Goal: Information Seeking & Learning: Check status

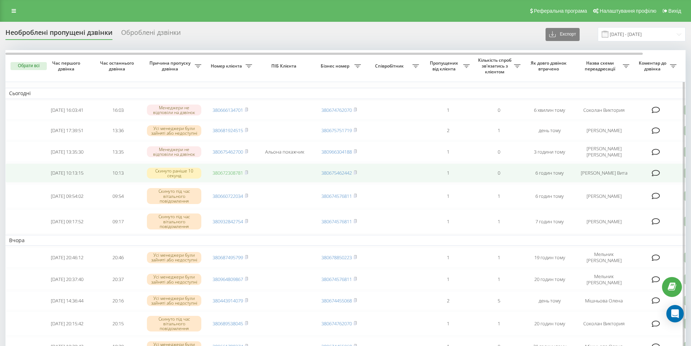
click at [228, 176] on link "380672308781" at bounding box center [227, 172] width 30 height 7
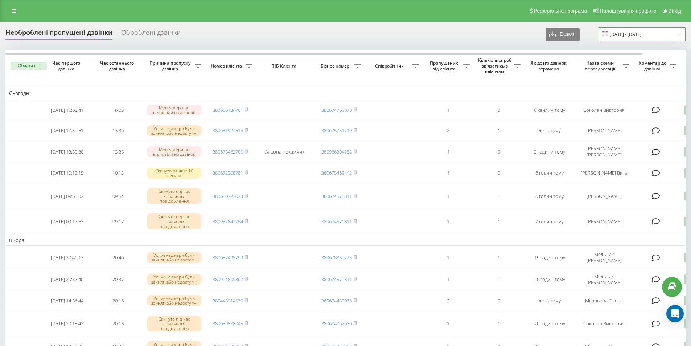
click at [642, 39] on input "[DATE] - [DATE]" at bounding box center [642, 34] width 88 height 14
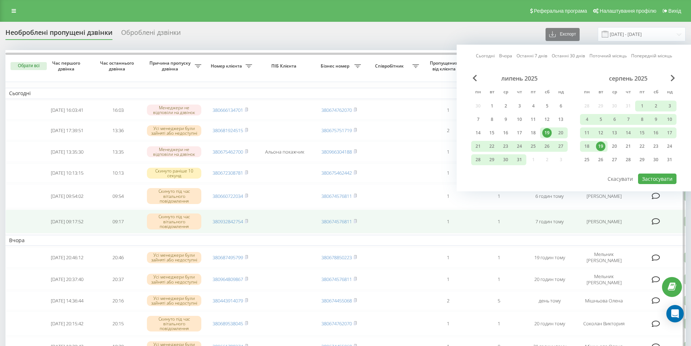
click at [677, 231] on td at bounding box center [656, 221] width 47 height 24
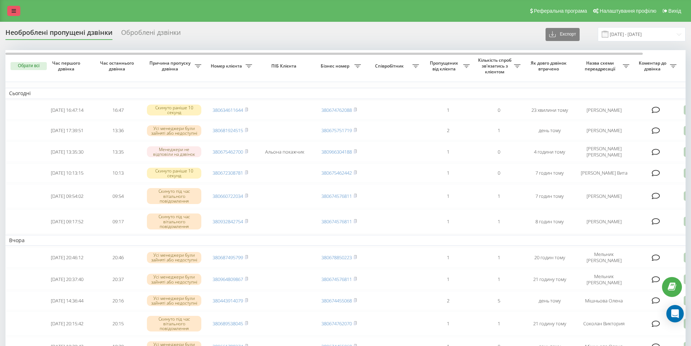
click at [13, 8] on link at bounding box center [13, 11] width 13 height 10
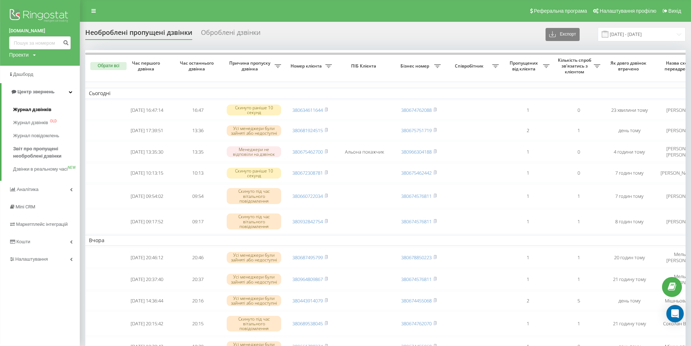
click at [35, 108] on span "Журнал дзвінків" at bounding box center [32, 109] width 38 height 7
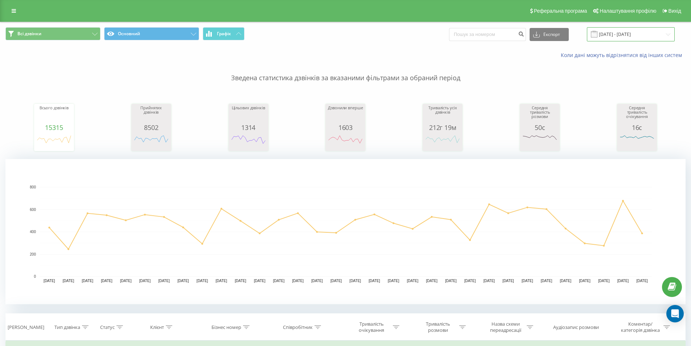
click at [639, 33] on input "[DATE] - [DATE]" at bounding box center [631, 34] width 88 height 14
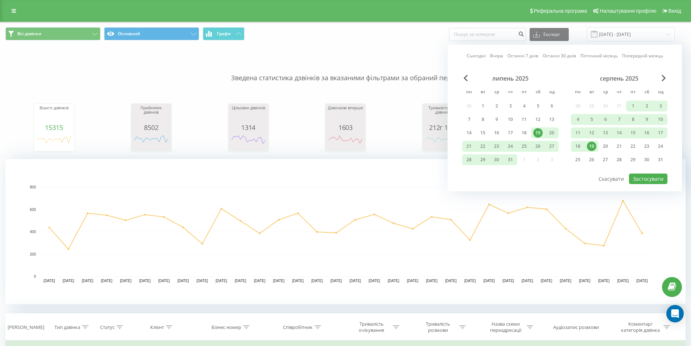
click at [590, 145] on div "19" at bounding box center [591, 145] width 9 height 9
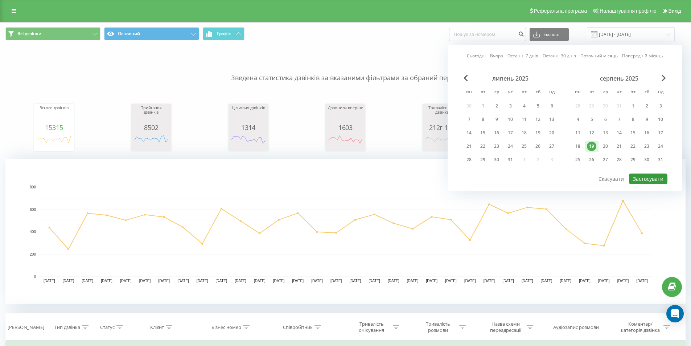
click at [637, 179] on button "Застосувати" at bounding box center [648, 178] width 38 height 11
click at [0, 0] on div at bounding box center [0, 0] width 0 height 0
type input "19.08.2025 - 19.08.2025"
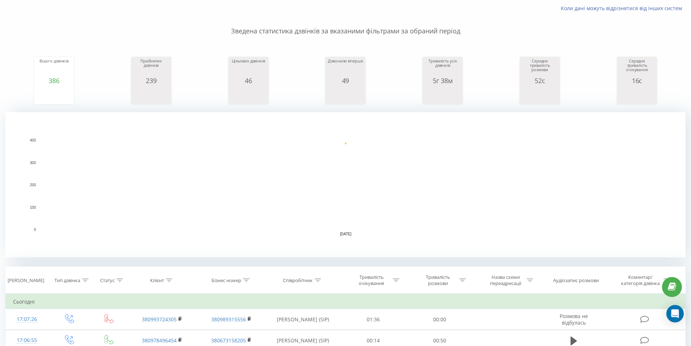
scroll to position [121, 0]
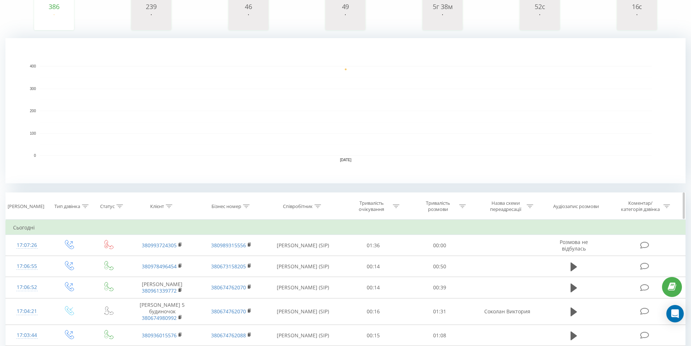
click at [316, 205] on icon at bounding box center [317, 206] width 7 height 4
click at [319, 204] on icon at bounding box center [317, 206] width 7 height 4
click at [288, 254] on input "text" at bounding box center [303, 258] width 64 height 13
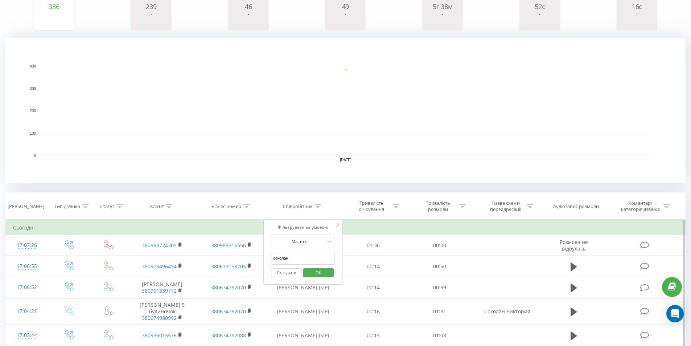
click button "OK" at bounding box center [318, 272] width 31 height 9
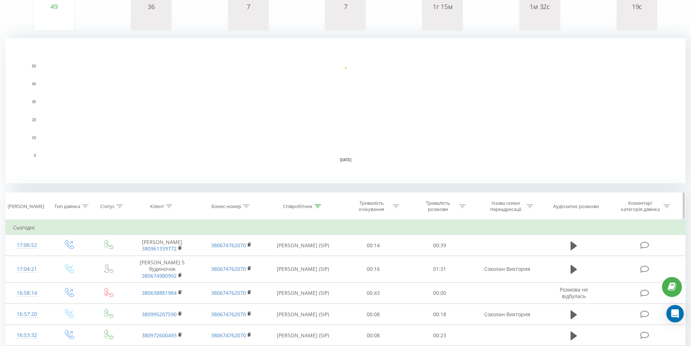
click at [318, 206] on icon at bounding box center [317, 206] width 7 height 4
click at [292, 258] on input "соколан" at bounding box center [303, 258] width 64 height 13
type input "с"
type input "гончарова"
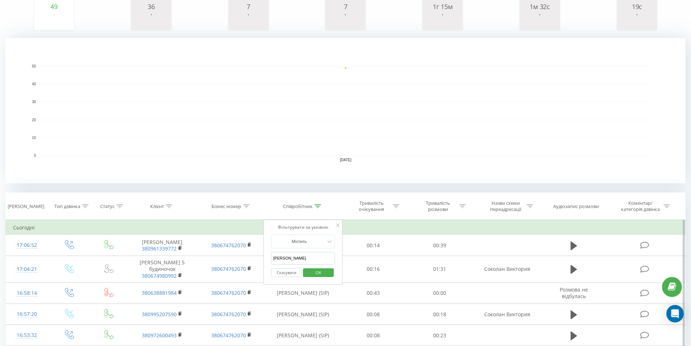
click button "OK" at bounding box center [318, 272] width 31 height 9
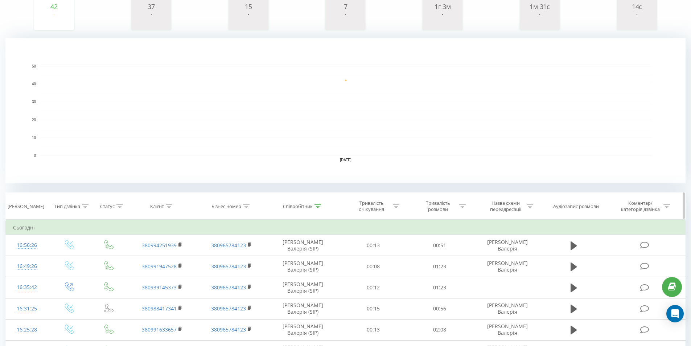
click at [319, 206] on icon at bounding box center [317, 206] width 7 height 4
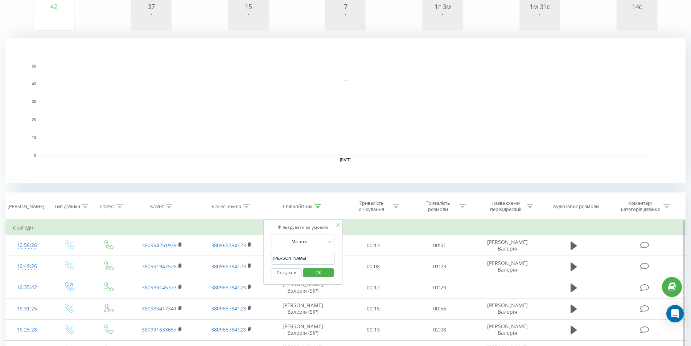
click at [301, 261] on input "гончарова" at bounding box center [303, 258] width 64 height 13
click at [309, 272] on span "OK" at bounding box center [318, 271] width 20 height 11
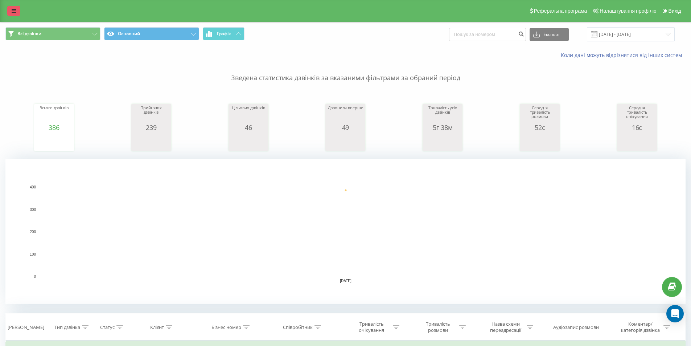
click at [12, 12] on icon at bounding box center [14, 10] width 4 height 5
click at [11, 8] on link at bounding box center [13, 11] width 13 height 10
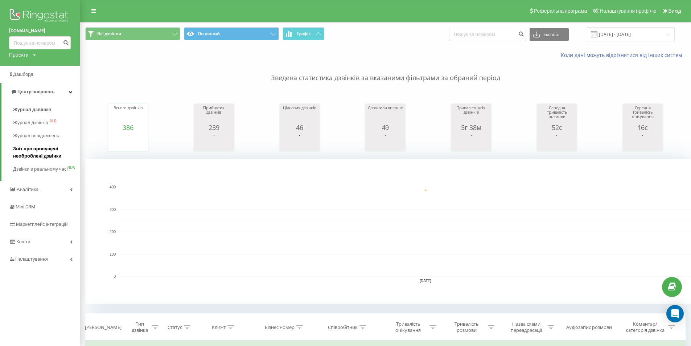
click at [16, 148] on span "Звіт про пропущені необроблені дзвінки" at bounding box center [44, 152] width 63 height 15
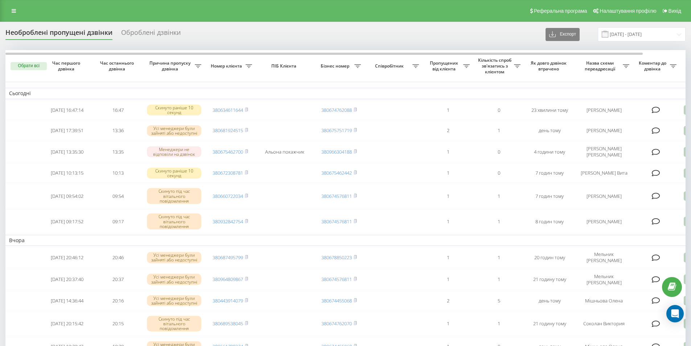
click at [442, 2] on div "Реферальна програма Налаштування профілю Вихід" at bounding box center [345, 11] width 691 height 22
